Goal: Check status: Check status

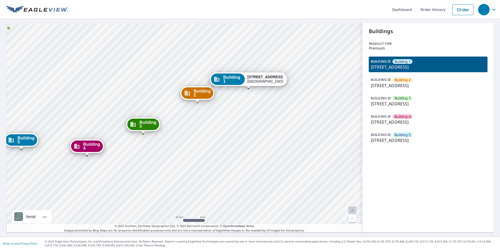
drag, startPoint x: 182, startPoint y: 138, endPoint x: 212, endPoint y: 135, distance: 29.9
click at [212, 135] on div "Building 2 1905 Old Russellville Pike Clarksville, TN 37043 Building 3 1905 Old…" at bounding box center [184, 127] width 357 height 209
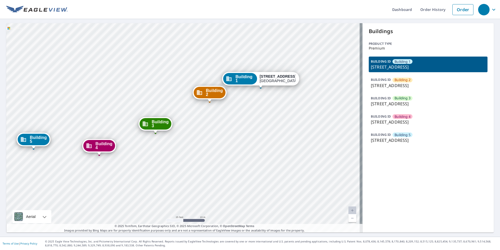
drag, startPoint x: 200, startPoint y: 138, endPoint x: 214, endPoint y: 143, distance: 14.1
click at [214, 143] on div "Building 2 1905 Old Russellville Pike Clarksville, TN 37043 Building 3 1905 Old…" at bounding box center [184, 127] width 357 height 209
